Goal: Task Accomplishment & Management: Manage account settings

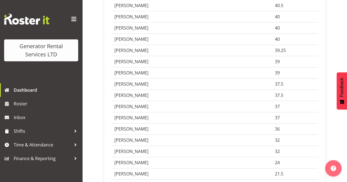
scroll to position [219, 0]
click at [276, 132] on span "36" at bounding box center [277, 129] width 5 height 6
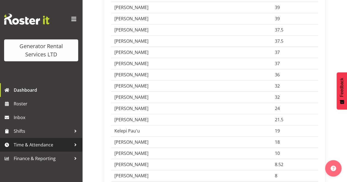
scroll to position [274, 0]
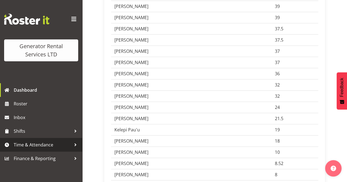
click at [39, 144] on span "Time & Attendance" at bounding box center [43, 145] width 58 height 8
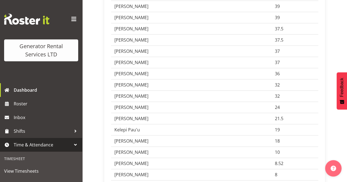
scroll to position [55, 0]
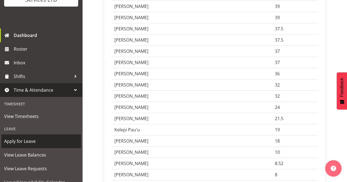
click at [31, 142] on span "Apply for Leave" at bounding box center [41, 141] width 74 height 8
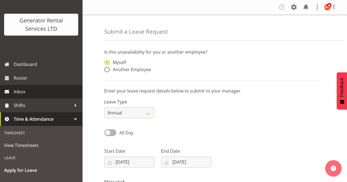
scroll to position [55, 0]
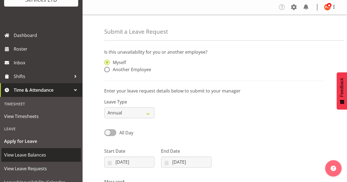
click at [33, 154] on span "View Leave Balances" at bounding box center [41, 155] width 74 height 8
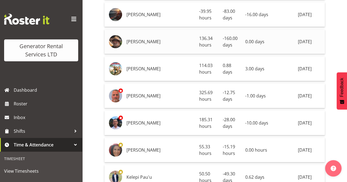
scroll to position [192, 0]
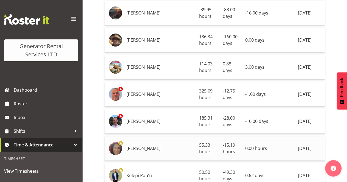
click at [211, 142] on span "55.33 hours" at bounding box center [205, 148] width 12 height 13
click at [116, 143] on img at bounding box center [115, 148] width 13 height 13
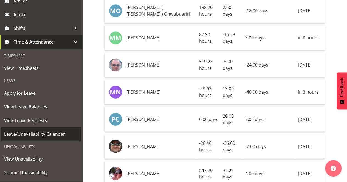
scroll to position [110, 0]
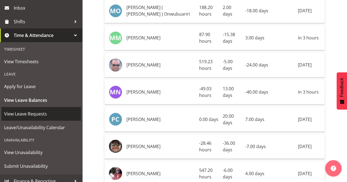
click at [38, 114] on span "View Leave Requests" at bounding box center [41, 114] width 74 height 8
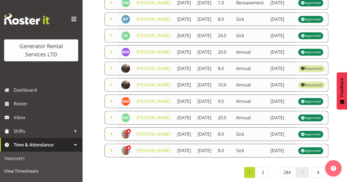
scroll to position [330, 0]
click at [261, 171] on link "2" at bounding box center [262, 172] width 11 height 11
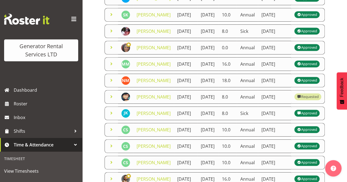
scroll to position [138, 0]
